Goal: Task Accomplishment & Management: Use online tool/utility

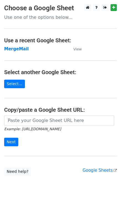
click at [19, 50] on strong "MergeMail" at bounding box center [16, 48] width 25 height 5
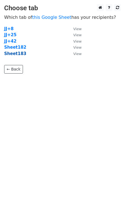
click at [19, 55] on strong "Sheet183" at bounding box center [15, 53] width 22 height 5
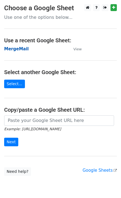
click at [15, 48] on strong "MergeMail" at bounding box center [16, 48] width 25 height 5
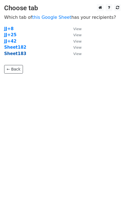
click at [19, 54] on strong "Sheet183" at bounding box center [15, 53] width 22 height 5
click at [20, 56] on strong "Sheet183" at bounding box center [15, 53] width 22 height 5
click at [18, 54] on strong "Sheet183" at bounding box center [15, 53] width 22 height 5
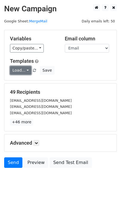
click at [23, 72] on link "Load..." at bounding box center [20, 70] width 21 height 9
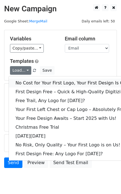
click at [32, 80] on link "No Cost for Your First Logo, Your First Design Is On Us!" at bounding box center [75, 82] width 133 height 9
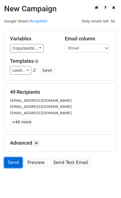
click at [14, 164] on link "Send" at bounding box center [13, 162] width 18 height 10
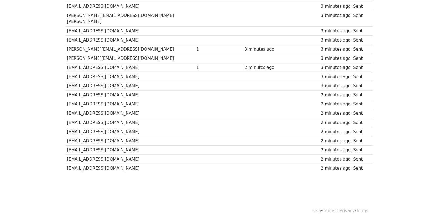
scroll to position [375, 0]
